Goal: Information Seeking & Learning: Learn about a topic

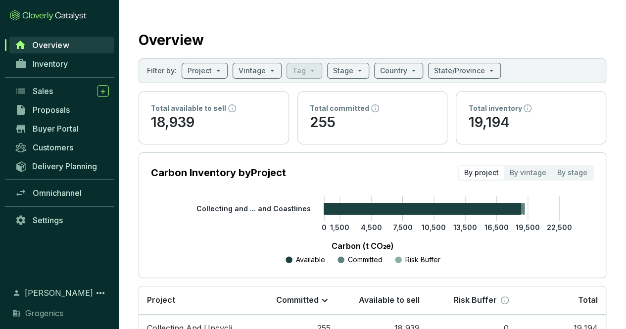
click at [73, 119] on div "Buyer Portal" at bounding box center [59, 128] width 119 height 19
click at [77, 110] on link "Proposals" at bounding box center [62, 109] width 104 height 17
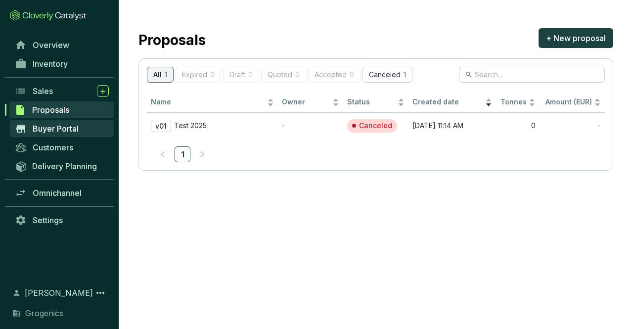
click at [68, 125] on span "Buyer Portal" at bounding box center [56, 129] width 46 height 10
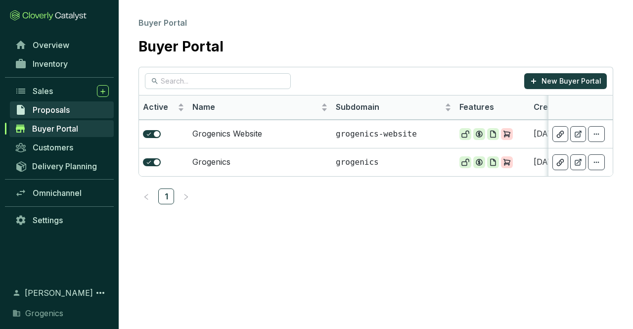
click at [68, 107] on span "Proposals" at bounding box center [51, 110] width 37 height 10
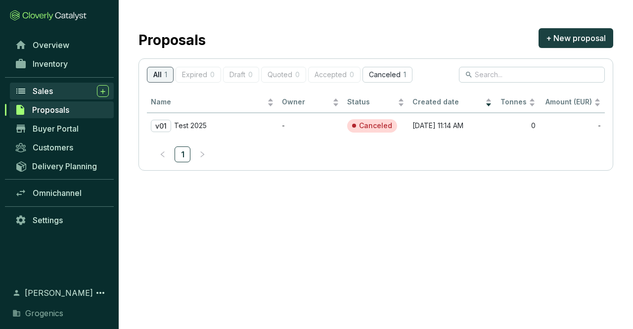
click at [61, 90] on div "Sales" at bounding box center [71, 91] width 76 height 12
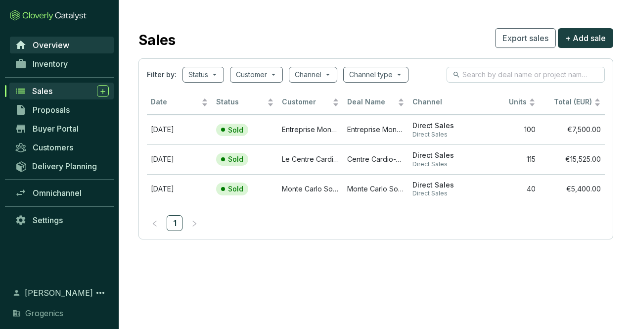
click at [66, 49] on span "Overview" at bounding box center [51, 45] width 37 height 10
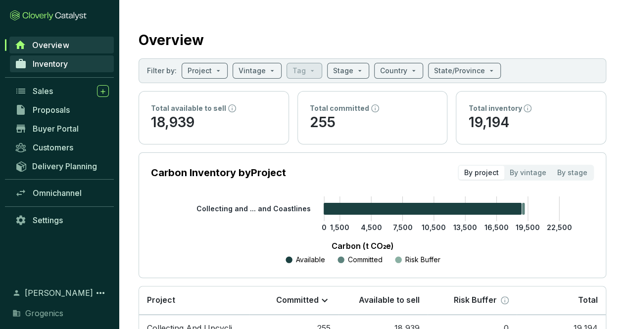
click at [72, 65] on link "Inventory" at bounding box center [62, 63] width 104 height 17
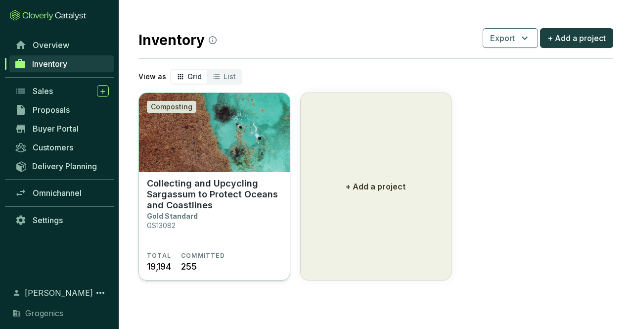
click at [232, 184] on p "Collecting and Upcycling Sargassum to Protect Oceans and Coastlines" at bounding box center [214, 194] width 135 height 33
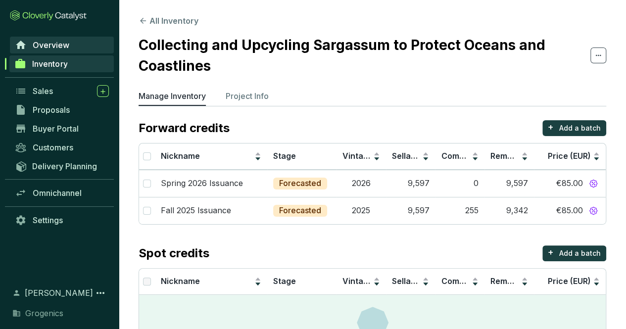
click at [75, 46] on link "Overview" at bounding box center [62, 45] width 104 height 17
